Goal: Task Accomplishment & Management: Use online tool/utility

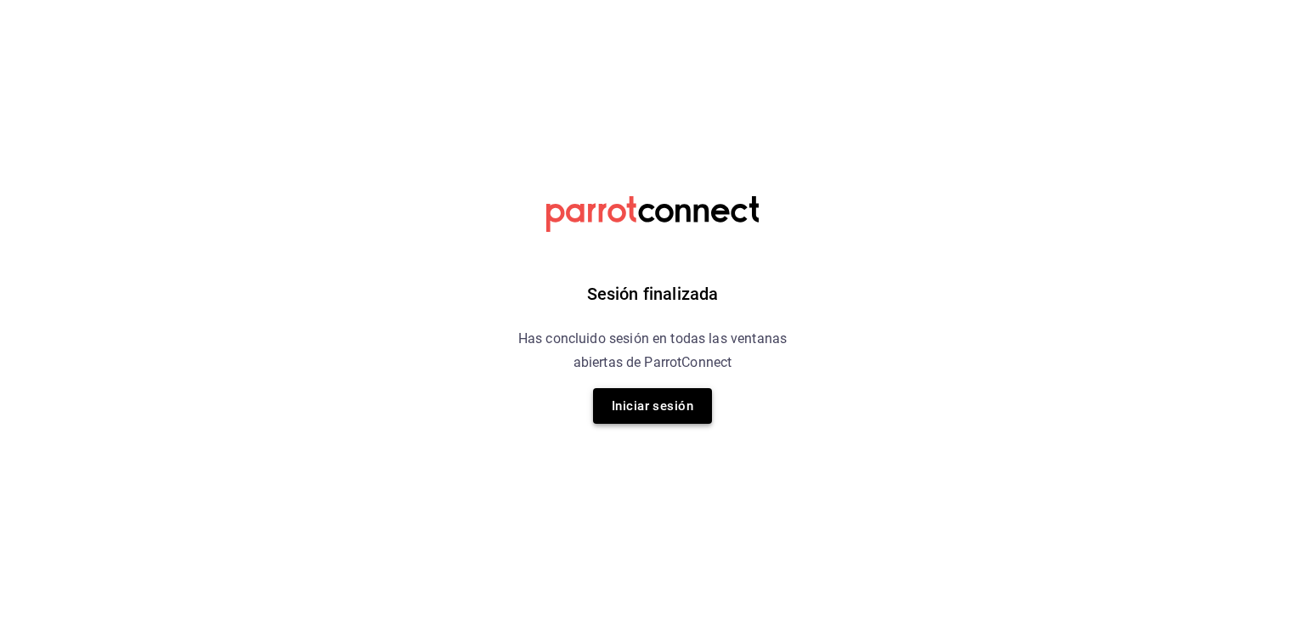
click at [661, 409] on button "Iniciar sesión" at bounding box center [652, 406] width 119 height 36
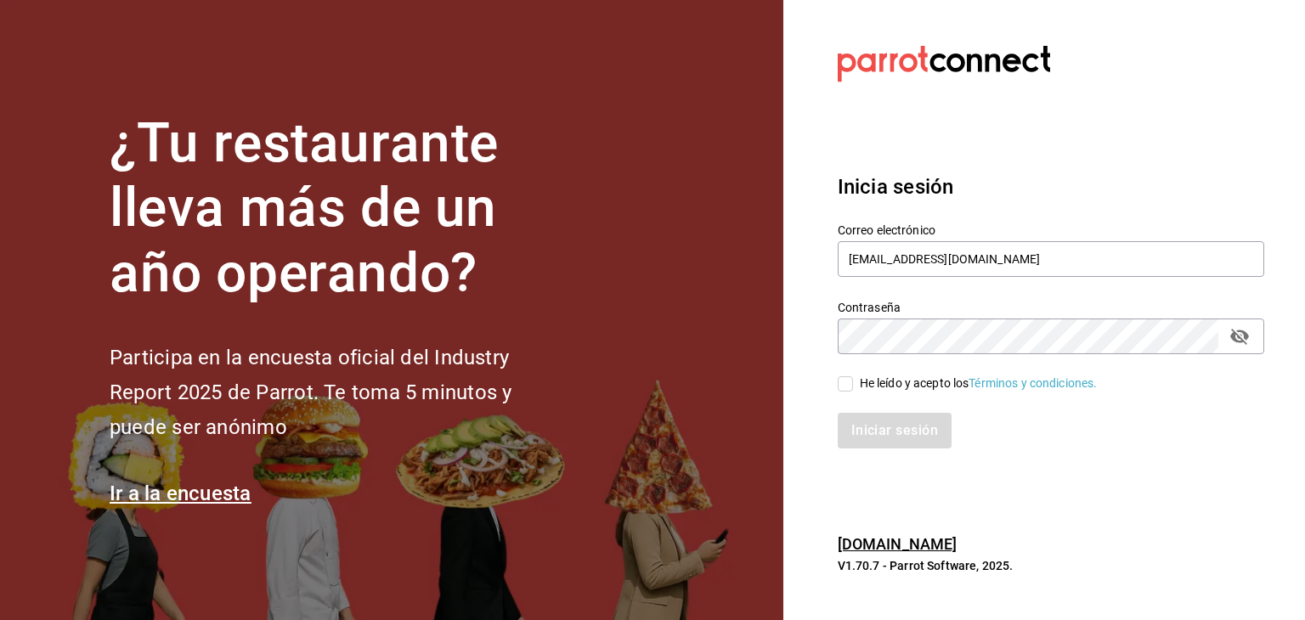
click at [1249, 338] on icon "passwordField" at bounding box center [1239, 336] width 20 height 20
